Goal: Information Seeking & Learning: Learn about a topic

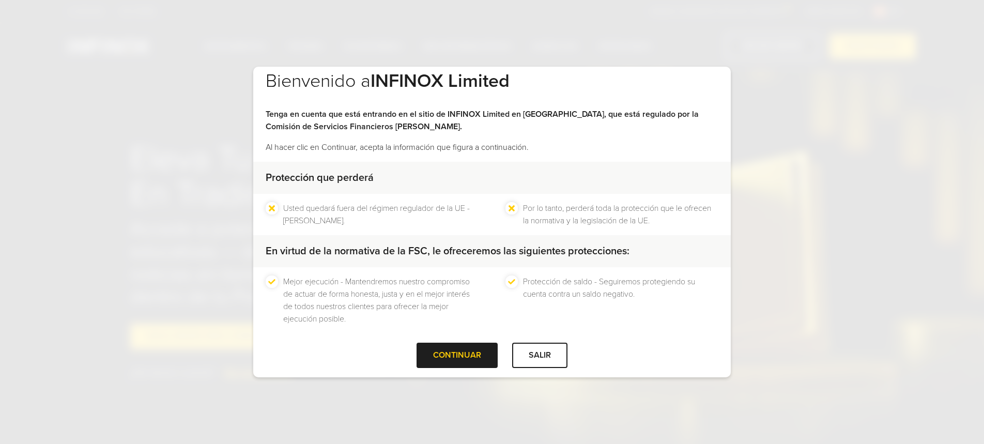
scroll to position [20, 0]
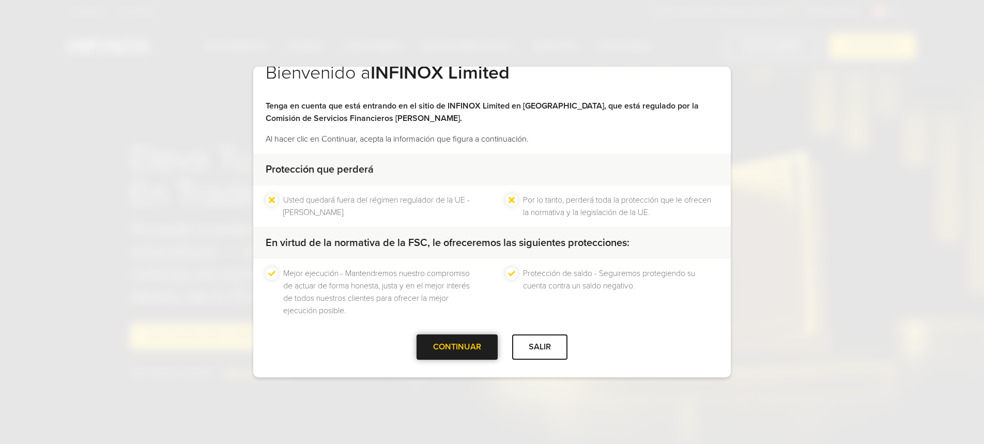
click at [457, 347] on div at bounding box center [457, 347] width 0 height 0
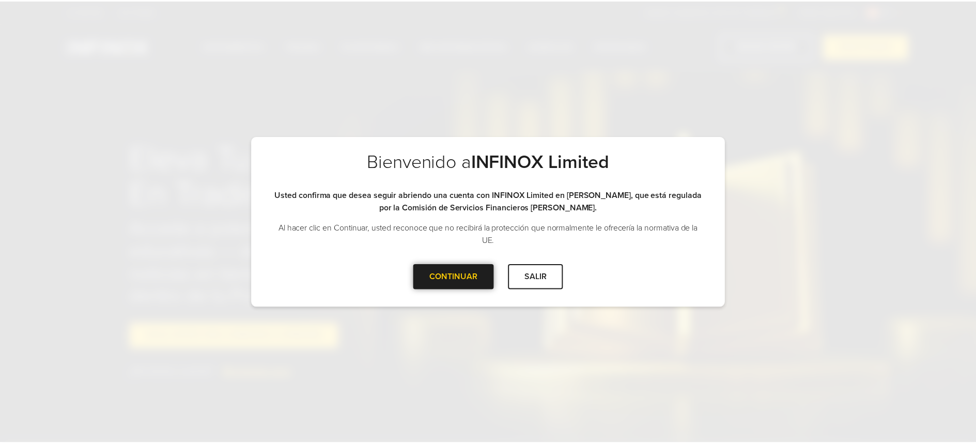
scroll to position [0, 0]
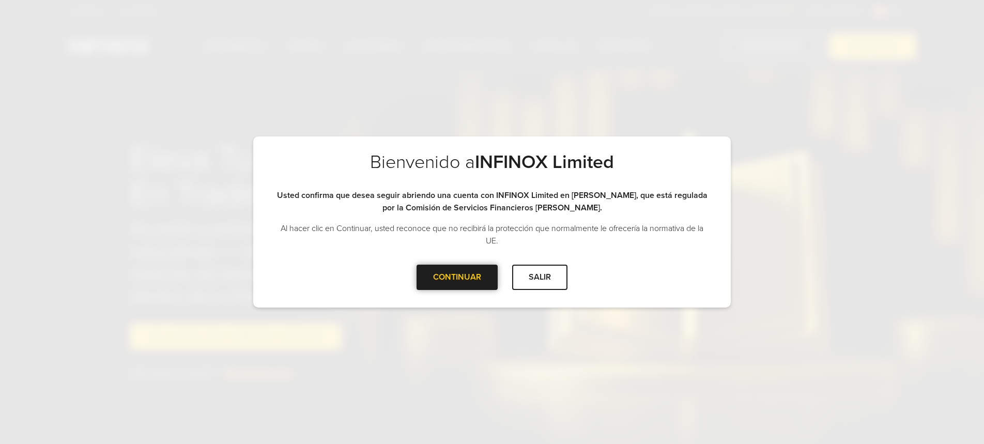
click at [457, 277] on div at bounding box center [457, 277] width 0 height 0
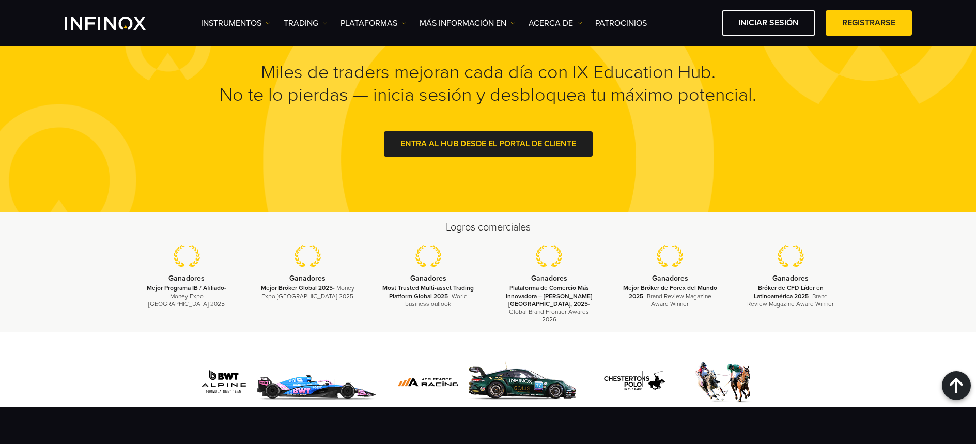
scroll to position [988, 0]
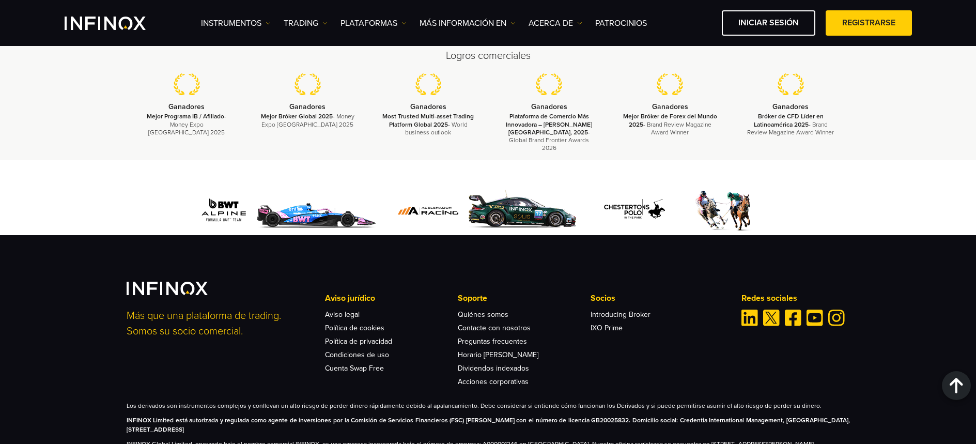
click at [525, 192] on img at bounding box center [488, 210] width 191 height 49
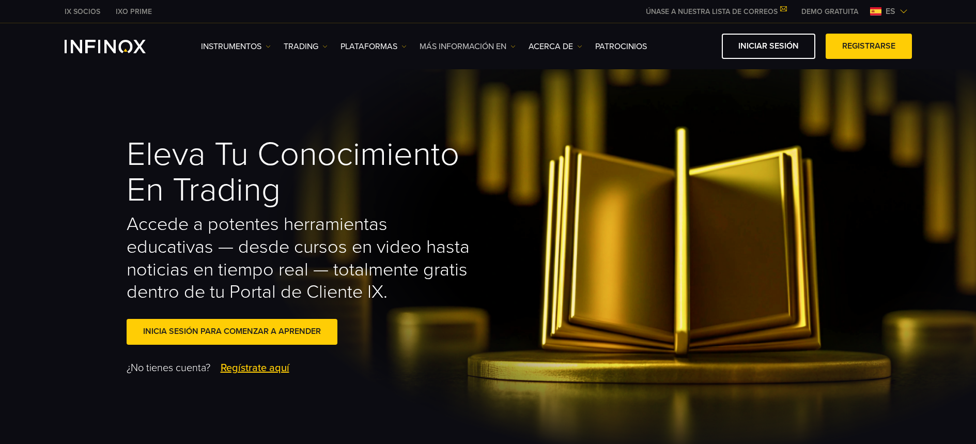
click at [483, 44] on link "Más información en" at bounding box center [468, 46] width 96 height 12
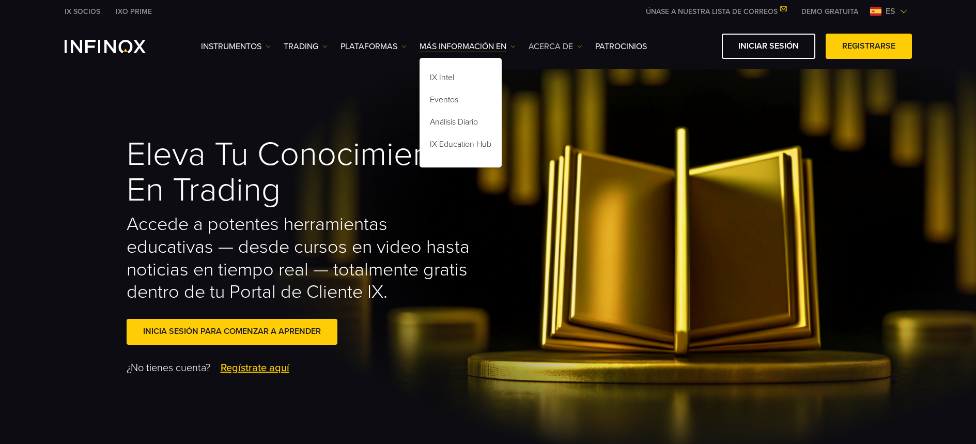
click at [554, 44] on link "ACERCA DE" at bounding box center [556, 46] width 54 height 12
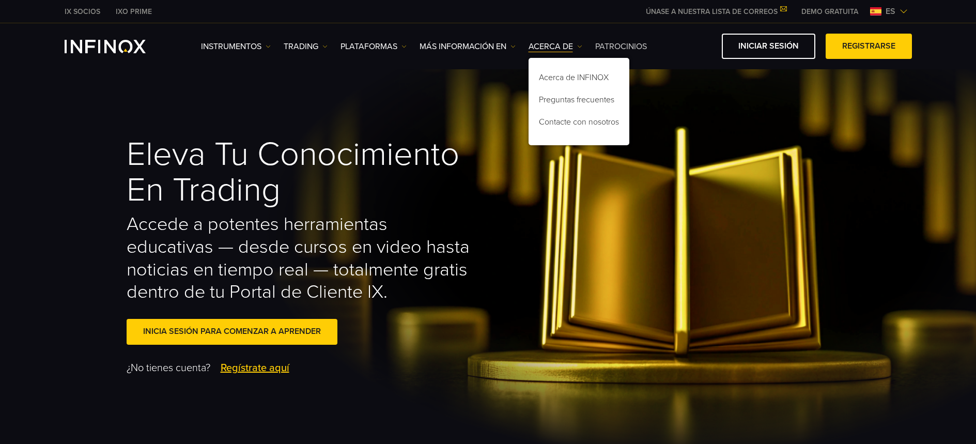
click at [622, 47] on link "Patrocinios" at bounding box center [621, 46] width 52 height 12
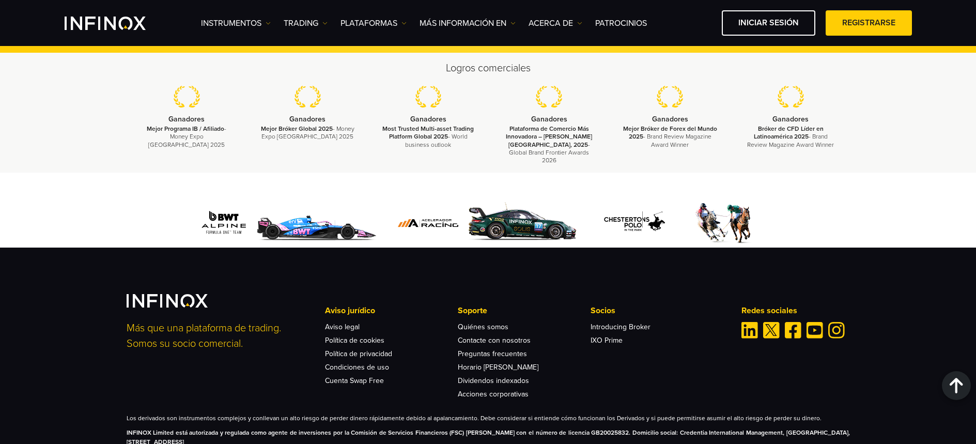
scroll to position [1820, 0]
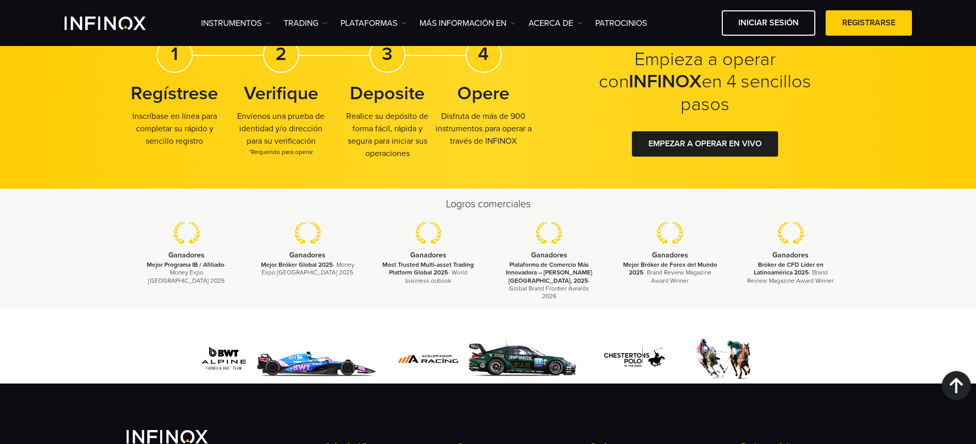
scroll to position [1744, 0]
